Goal: Communication & Community: Answer question/provide support

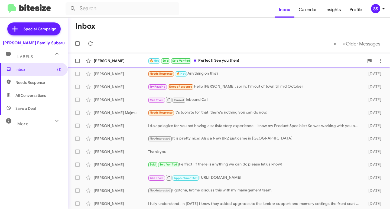
click at [238, 60] on div "🔥 Hot Sold Sold Verified Perfect! See you then!" at bounding box center [256, 61] width 216 height 6
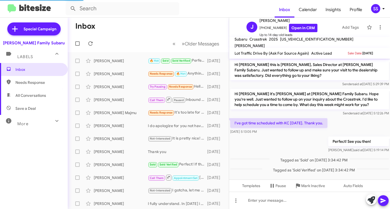
scroll to position [2, 0]
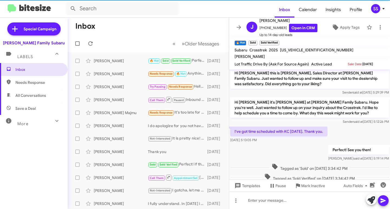
click at [38, 108] on span "Save a Deal" at bounding box center [34, 108] width 68 height 13
type input "in:not-interested"
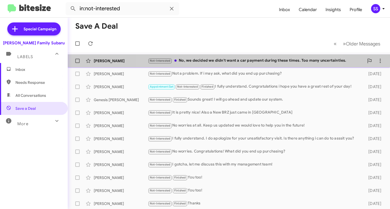
click at [241, 60] on div "Not-Interested No, we decided we didn't want a car payment during these times. …" at bounding box center [256, 61] width 216 height 6
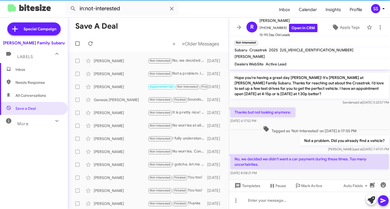
scroll to position [231, 0]
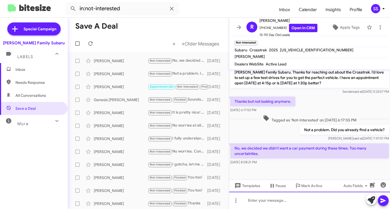
click at [278, 203] on div at bounding box center [309, 200] width 161 height 17
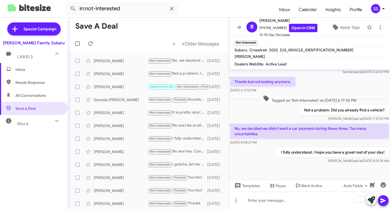
click at [20, 68] on span "Inbox" at bounding box center [38, 69] width 46 height 5
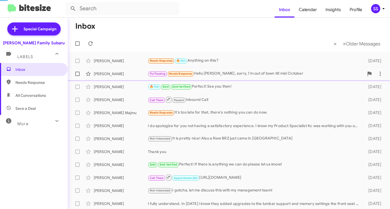
click at [116, 70] on div "Leo Rodriguez Try Pausing Needs Response Hello Steven, sorry, I'm out of town t…" at bounding box center [228, 73] width 313 height 11
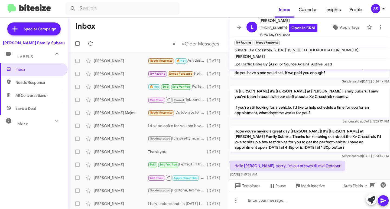
scroll to position [241, 0]
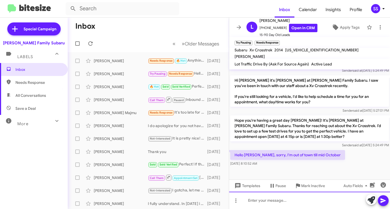
click at [284, 203] on div at bounding box center [309, 200] width 161 height 17
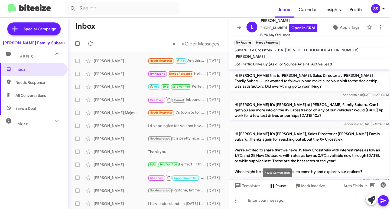
click at [279, 186] on span "Pause" at bounding box center [280, 186] width 11 height 10
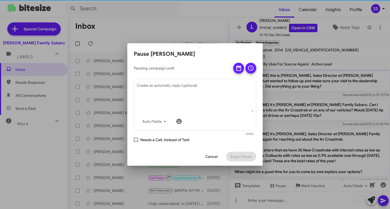
click at [251, 72] on span at bounding box center [250, 68] width 6 height 11
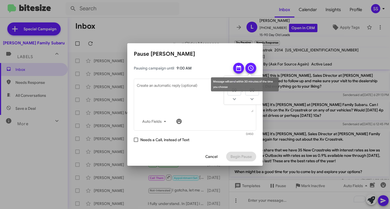
click at [238, 67] on icon at bounding box center [238, 67] width 5 height 5
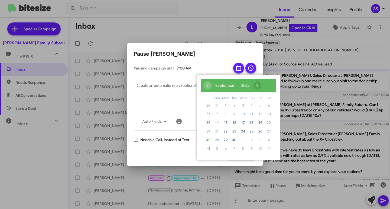
click at [261, 85] on span "›" at bounding box center [257, 85] width 8 height 8
click at [241, 123] on span "15" at bounding box center [242, 123] width 9 height 9
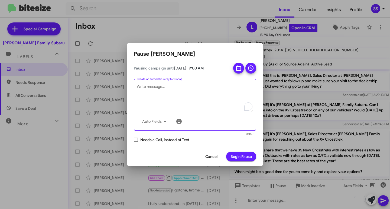
click at [176, 93] on textarea "Create an automatic reply (optional)" at bounding box center [195, 98] width 117 height 28
type textarea "Hey Leo. I know you said you wanted to wait untill mid Oc"
click at [208, 156] on span "Cancel" at bounding box center [211, 157] width 12 height 10
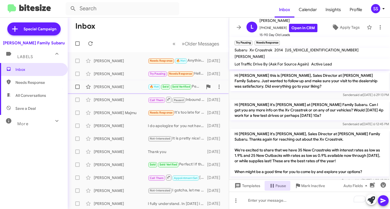
click at [108, 85] on div "[PERSON_NAME]" at bounding box center [121, 86] width 54 height 5
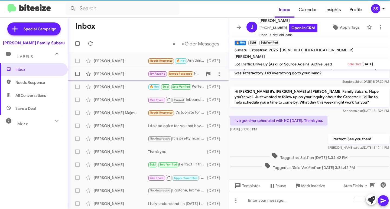
click at [113, 74] on div "[PERSON_NAME]" at bounding box center [121, 73] width 54 height 5
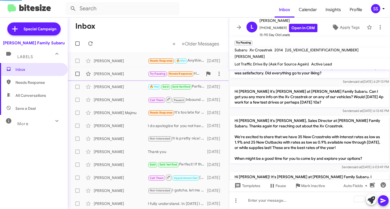
scroll to position [261, 0]
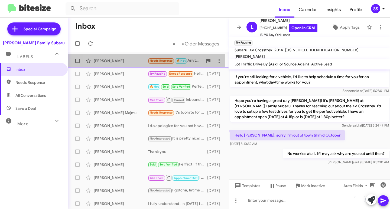
click at [120, 65] on div "Amy Seward Needs Response 🔥 Hot Anything on this? 2 days ago" at bounding box center [148, 60] width 152 height 11
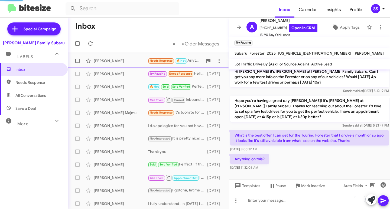
scroll to position [111, 0]
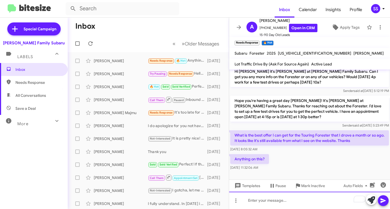
click at [262, 202] on div "To enrich screen reader interactions, please activate Accessibility in Grammarl…" at bounding box center [309, 200] width 161 height 17
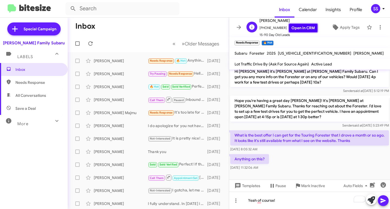
click at [299, 28] on link "Open in CRM" at bounding box center [303, 28] width 28 height 8
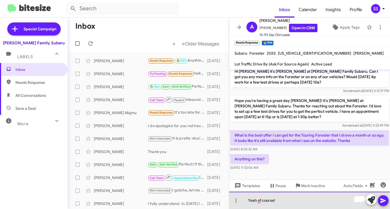
click at [281, 205] on div "Yeah of course!" at bounding box center [309, 200] width 161 height 17
drag, startPoint x: 274, startPoint y: 202, endPoint x: 225, endPoint y: 200, distance: 49.8
click at [225, 200] on div "Inbox « Previous » Next Older Messages Amy Seward Needs Response 🔥 Hot Anything…" at bounding box center [229, 114] width 322 height 192
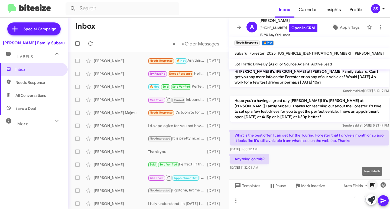
click at [374, 185] on icon "button" at bounding box center [372, 184] width 5 height 5
click at [366, 186] on icon "button" at bounding box center [366, 185] width 2 height 1
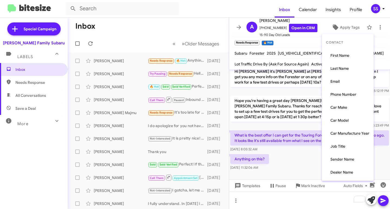
click at [277, 169] on div at bounding box center [195, 104] width 390 height 209
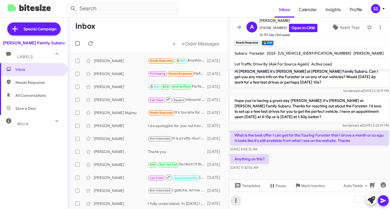
click at [238, 197] on button at bounding box center [235, 200] width 11 height 11
click at [249, 187] on button "note" at bounding box center [247, 186] width 34 height 13
click at [280, 206] on div "To enrich screen reader interactions, please activate Accessibility in Grammarl…" at bounding box center [309, 200] width 161 height 17
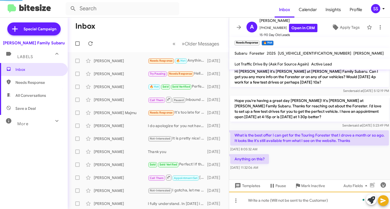
scroll to position [141, 0]
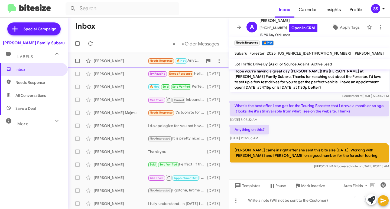
click at [121, 64] on div "Amy Seward Needs Response 🔥 Hot Anything on this? 2 days ago" at bounding box center [148, 60] width 152 height 11
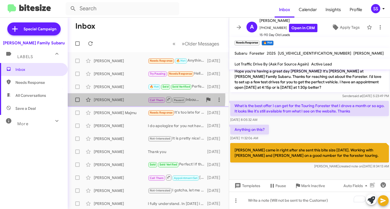
click at [116, 97] on div "Jeffrey Taylor Call Them Paused Inbound Call 4 days ago" at bounding box center [148, 99] width 152 height 11
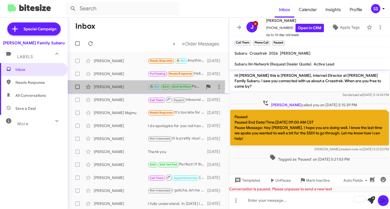
click at [116, 84] on div "[PERSON_NAME]" at bounding box center [121, 86] width 54 height 5
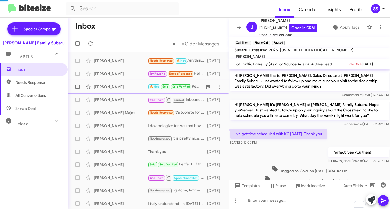
scroll to position [13, 0]
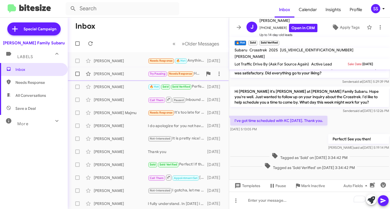
click at [119, 76] on div "[PERSON_NAME]" at bounding box center [121, 73] width 54 height 5
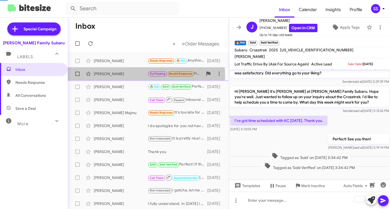
scroll to position [261, 0]
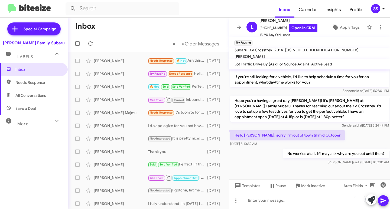
click at [44, 104] on span "Save a Deal" at bounding box center [34, 108] width 68 height 13
type input "in:not-interested"
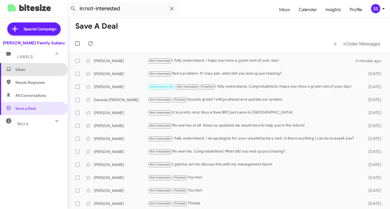
click at [46, 74] on span "Inbox" at bounding box center [34, 69] width 68 height 13
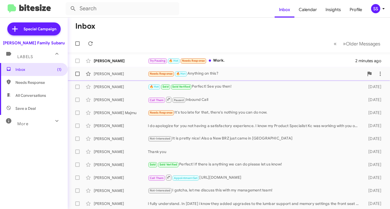
click at [122, 71] on div "[PERSON_NAME]" at bounding box center [121, 73] width 54 height 5
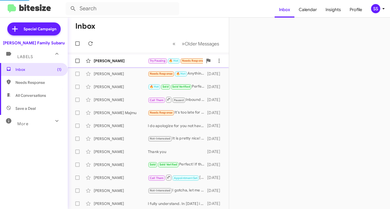
click at [123, 62] on div "[PERSON_NAME]" at bounding box center [121, 60] width 54 height 5
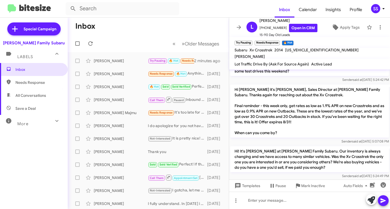
scroll to position [280, 0]
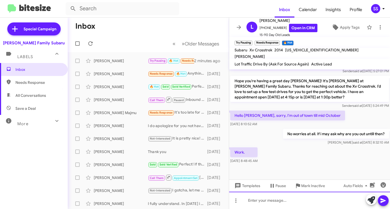
click at [266, 197] on div at bounding box center [309, 200] width 161 height 17
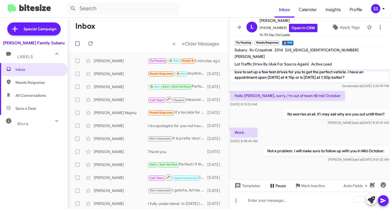
click at [280, 186] on span "Pause" at bounding box center [280, 186] width 11 height 10
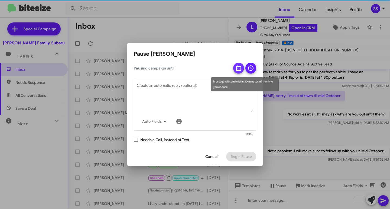
click at [234, 68] on button at bounding box center [238, 68] width 11 height 11
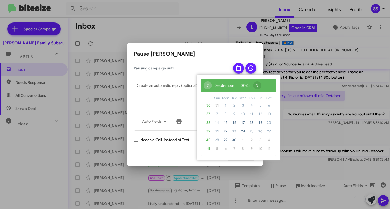
click at [261, 87] on span "›" at bounding box center [257, 85] width 8 height 8
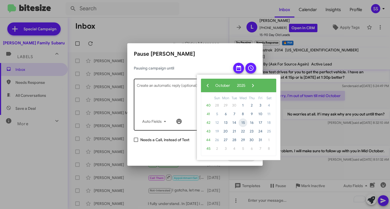
click at [241, 124] on span "15" at bounding box center [242, 123] width 9 height 9
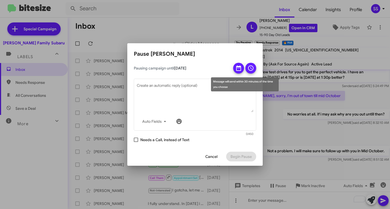
click at [253, 70] on icon at bounding box center [250, 68] width 6 height 6
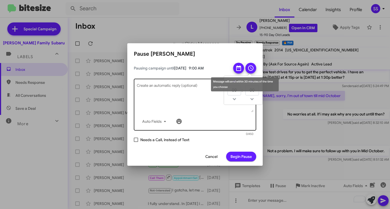
click at [177, 93] on textarea "Create an automatic reply (optional)" at bounding box center [195, 98] width 117 height 28
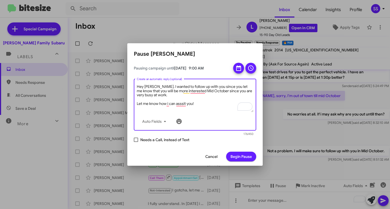
scroll to position [2, 0]
click at [137, 100] on textarea "Hey Leo. I wanted to follow up with you since you let me know that you will be …" at bounding box center [195, 98] width 117 height 28
click at [224, 96] on textarea "Hey Leo. I wanted to follow up with you since you let me know that you will be …" at bounding box center [195, 98] width 117 height 28
type textarea "Hey Leo. I wanted to follow up with you since you let me know that you will be …"
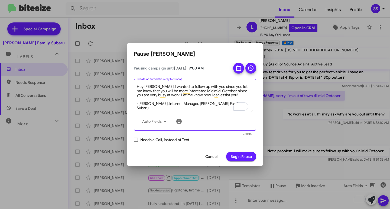
click at [243, 155] on span "Begin Pause" at bounding box center [240, 157] width 21 height 10
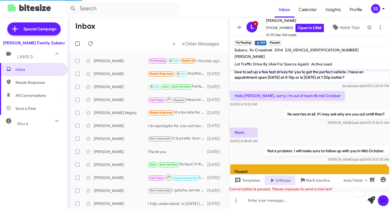
scroll to position [373, 0]
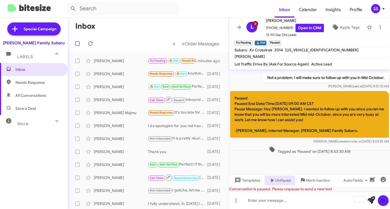
click at [41, 111] on span "Save a Deal" at bounding box center [34, 108] width 68 height 13
type input "in:not-interested"
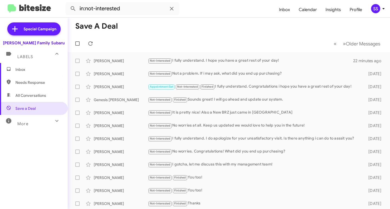
click at [36, 69] on span "Inbox" at bounding box center [38, 69] width 46 height 5
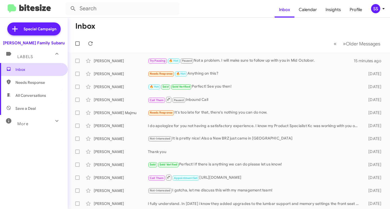
click at [43, 68] on span "Inbox" at bounding box center [38, 69] width 46 height 5
click at [249, 64] on div "[PERSON_NAME] Try Pausing 🔥 Hot Paused Not a problem. I will make sure to follo…" at bounding box center [228, 60] width 313 height 11
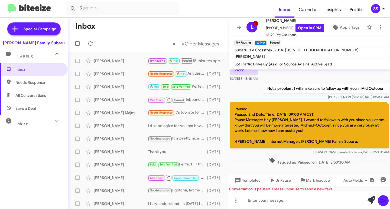
scroll to position [373, 0]
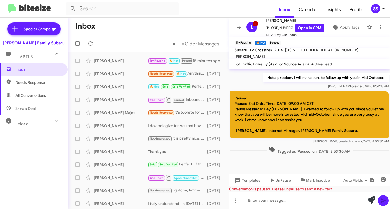
click at [37, 105] on span "Save a Deal" at bounding box center [34, 108] width 68 height 13
type input "in:not-interested"
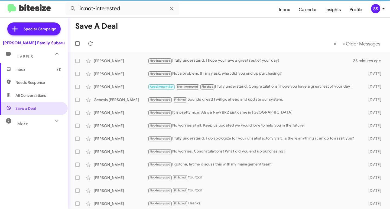
click at [38, 67] on span "Inbox (1)" at bounding box center [38, 69] width 46 height 5
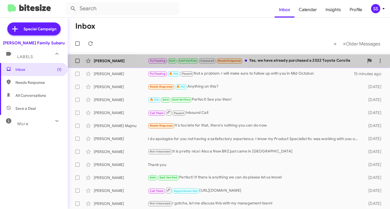
click at [256, 62] on div "Try Pausing Sold Sold Verified Unpaused Needs Response Yes, we have already pur…" at bounding box center [256, 61] width 216 height 6
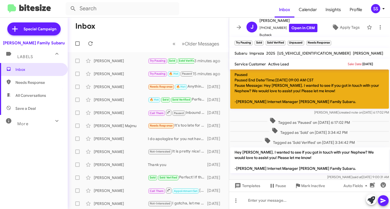
scroll to position [303, 0]
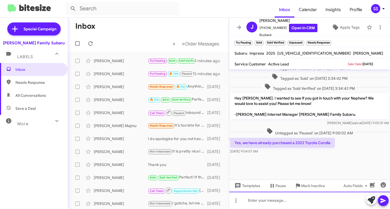
click at [274, 202] on div at bounding box center [309, 200] width 161 height 17
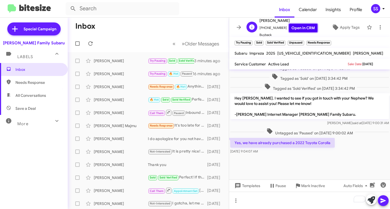
click at [291, 28] on link "Open in CRM" at bounding box center [303, 28] width 28 height 8
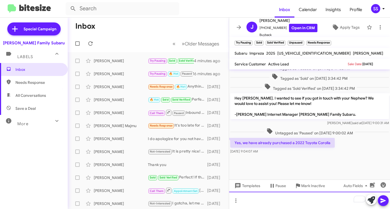
click at [257, 196] on div "To enrich screen reader interactions, please activate Accessibility in Grammarl…" at bounding box center [309, 200] width 161 height 17
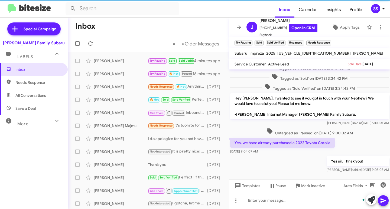
scroll to position [322, 0]
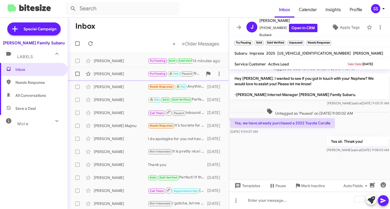
click at [122, 72] on div "[PERSON_NAME]" at bounding box center [121, 73] width 54 height 5
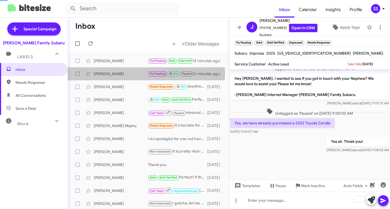
scroll to position [373, 0]
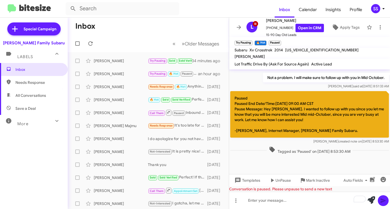
click at [38, 106] on span "Save a Deal" at bounding box center [34, 108] width 68 height 13
type input "in:not-interested"
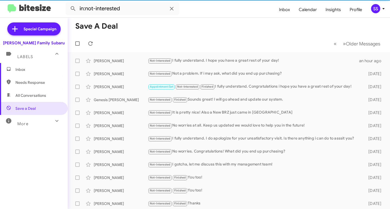
click at [37, 70] on span "Inbox" at bounding box center [38, 69] width 46 height 5
